Goal: Information Seeking & Learning: Learn about a topic

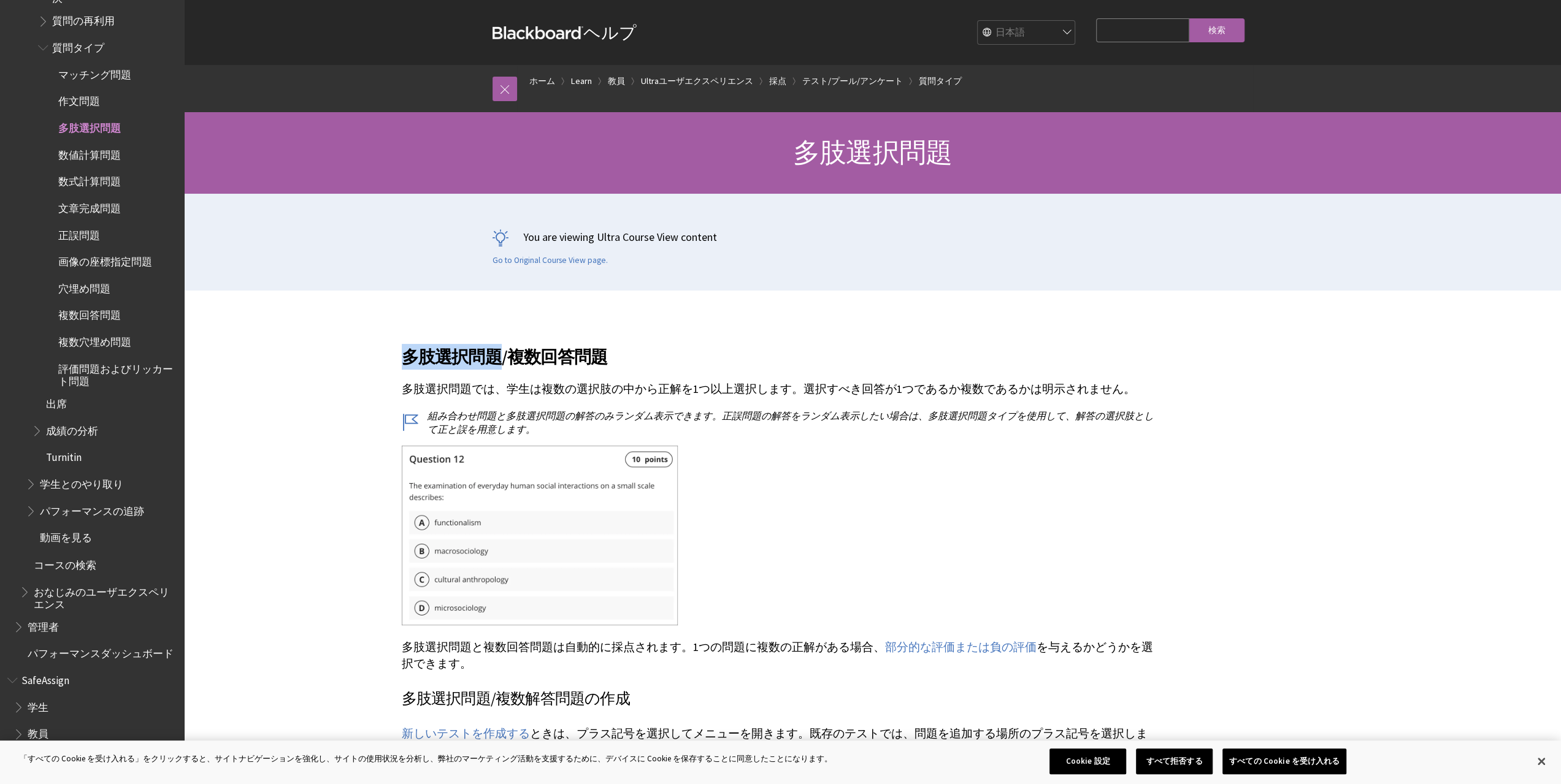
drag, startPoint x: 402, startPoint y: 352, endPoint x: 494, endPoint y: 354, distance: 92.0
click at [494, 354] on h2 "多肢選択問題/複数回答問題" at bounding box center [782, 349] width 761 height 40
copy h2 "多肢選択問題"
click at [619, 352] on h2 "多肢選択問題/複数回答問題" at bounding box center [782, 349] width 761 height 40
copy h2 "多肢選択問題/複数回答問題"
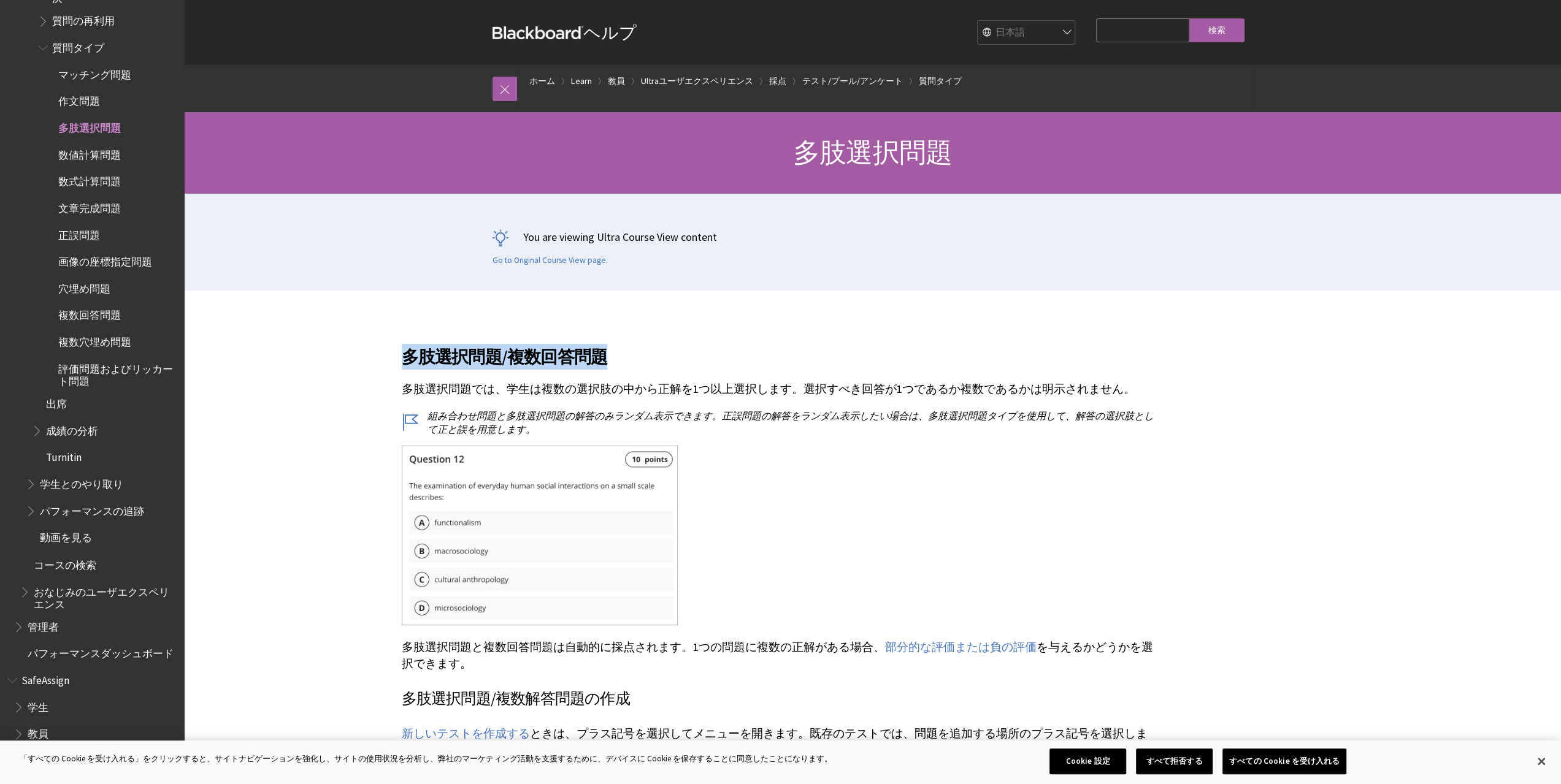
click at [784, 347] on h2 "多肢選択問題/複数回答問題" at bounding box center [782, 349] width 761 height 40
drag, startPoint x: 541, startPoint y: 387, endPoint x: 723, endPoint y: 388, distance: 182.0
click at [723, 388] on p "多肢選択問題では、学生は複数の選択肢の中から正解を1つ以上選択します。選択すべき回答が1つであるか複数であるかは明示されません。" at bounding box center [782, 389] width 761 height 16
click at [750, 388] on p "多肢選択問題では、学生は複数の選択肢の中から正解を1つ以上選択します。選択すべき回答が1つであるか複数であるかは明示されません。" at bounding box center [782, 389] width 761 height 16
copy p "複数の選択肢の中から正解を1つ以上選択"
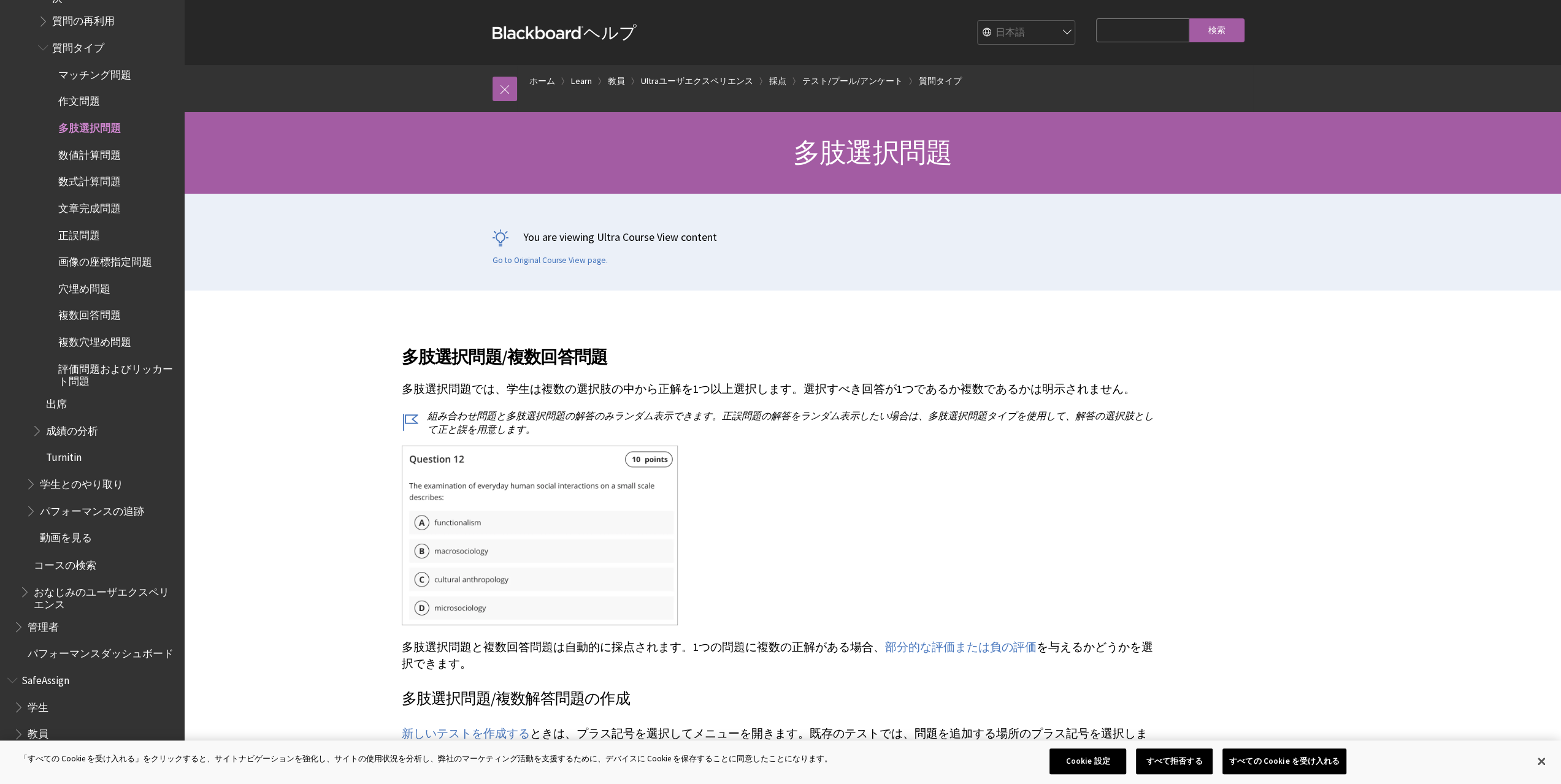
click at [655, 358] on h2 "多肢選択問題/複数回答問題" at bounding box center [782, 349] width 761 height 40
drag, startPoint x: 670, startPoint y: 352, endPoint x: 386, endPoint y: 359, distance: 284.1
copy h2 "多肢選択問題/複数回答問題"
